Goal: Task Accomplishment & Management: Use online tool/utility

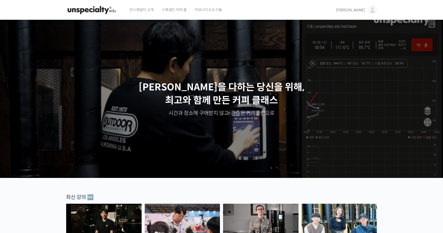
click at [361, 9] on span "[PERSON_NAME]" at bounding box center [350, 10] width 29 height 5
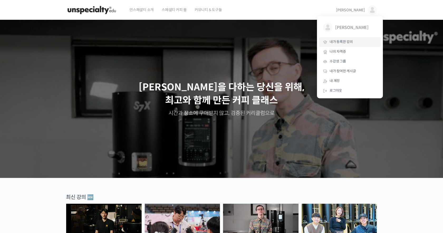
click at [348, 45] on link "내가 등록한 강의" at bounding box center [350, 42] width 62 height 10
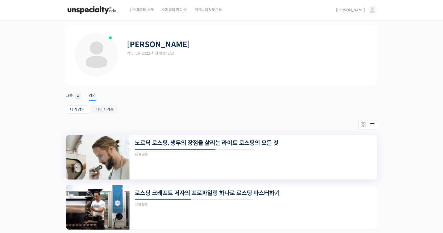
click at [95, 159] on img at bounding box center [97, 157] width 63 height 44
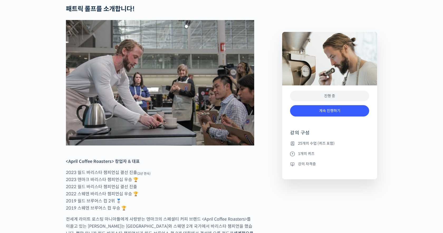
scroll to position [228, 0]
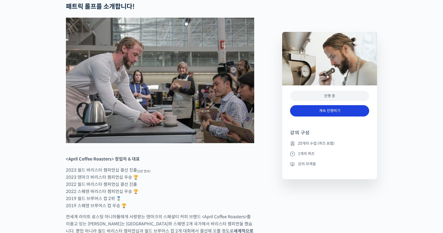
click at [318, 111] on link "계속 진행하기" at bounding box center [329, 110] width 79 height 11
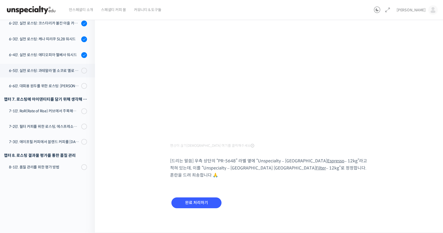
scroll to position [55, 0]
click at [204, 204] on input "완료 처리하기" at bounding box center [196, 203] width 50 height 11
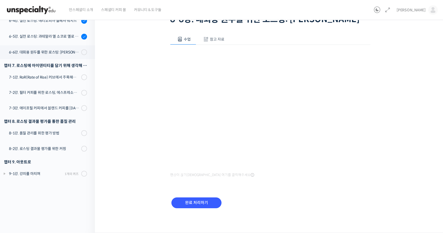
scroll to position [55, 0]
